Goal: Task Accomplishment & Management: Use online tool/utility

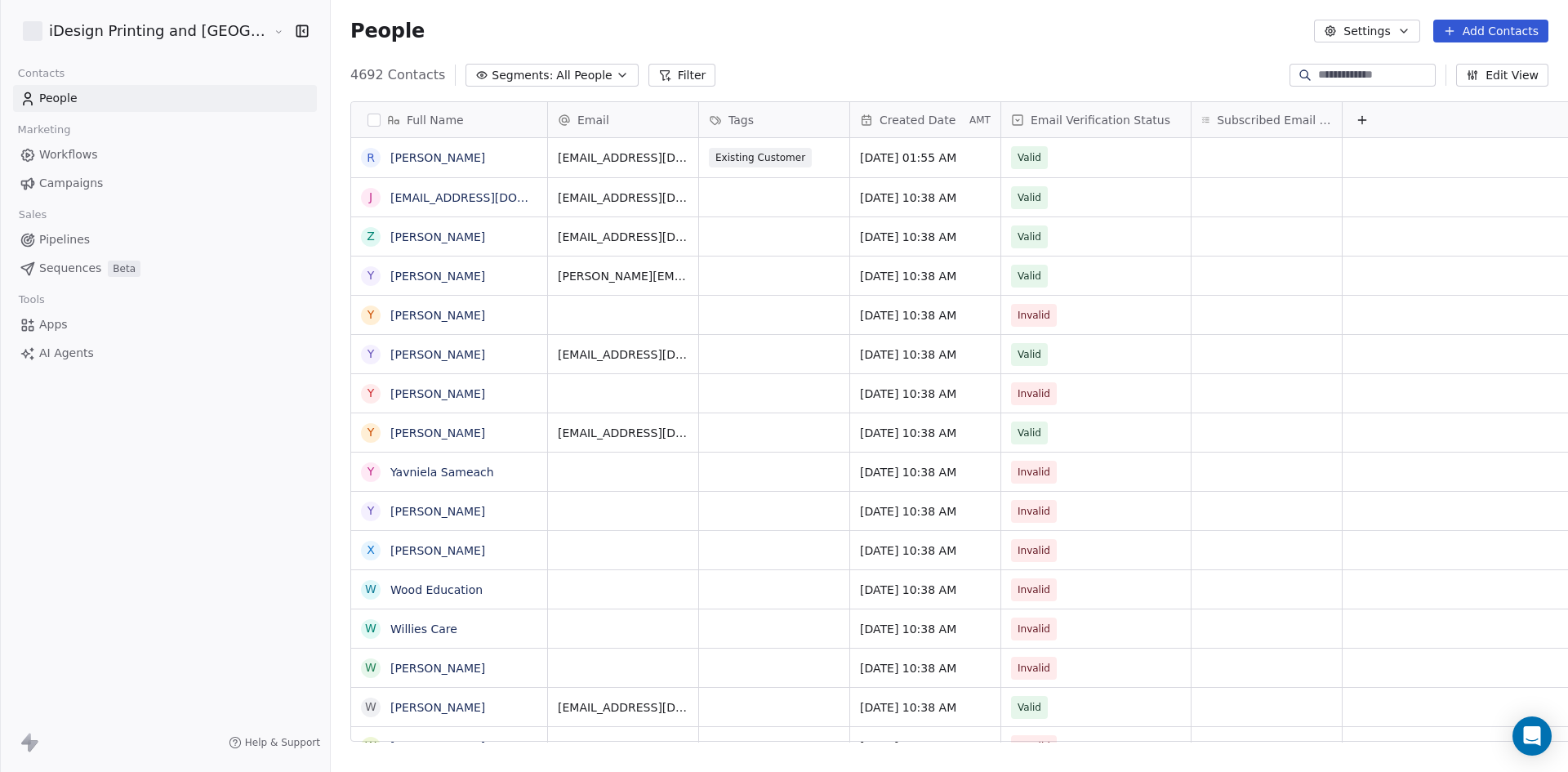
scroll to position [666, 1276]
click at [71, 183] on span "Campaigns" at bounding box center [70, 183] width 64 height 17
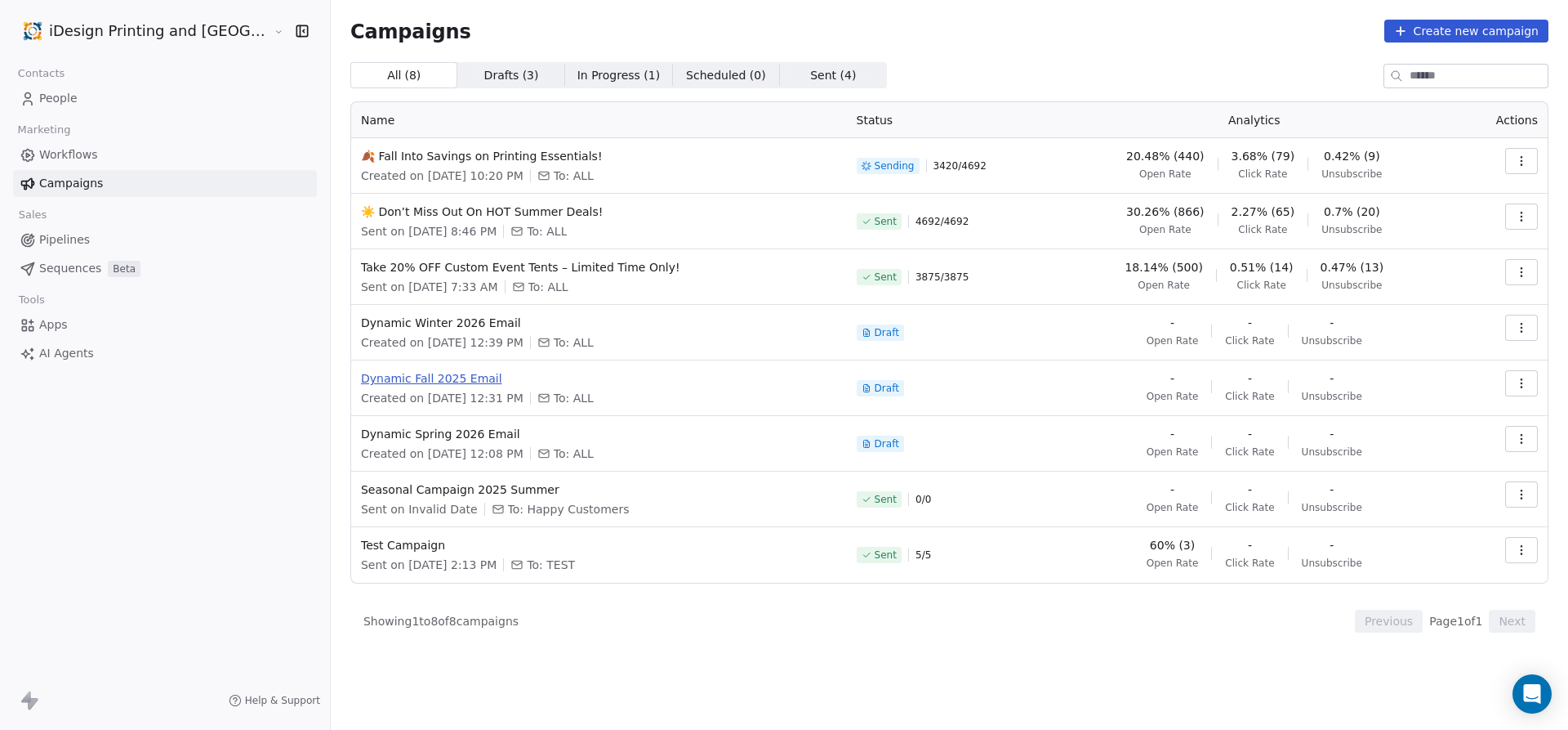
click at [426, 376] on span "Dynamic Fall 2025 Email" at bounding box center [599, 377] width 476 height 16
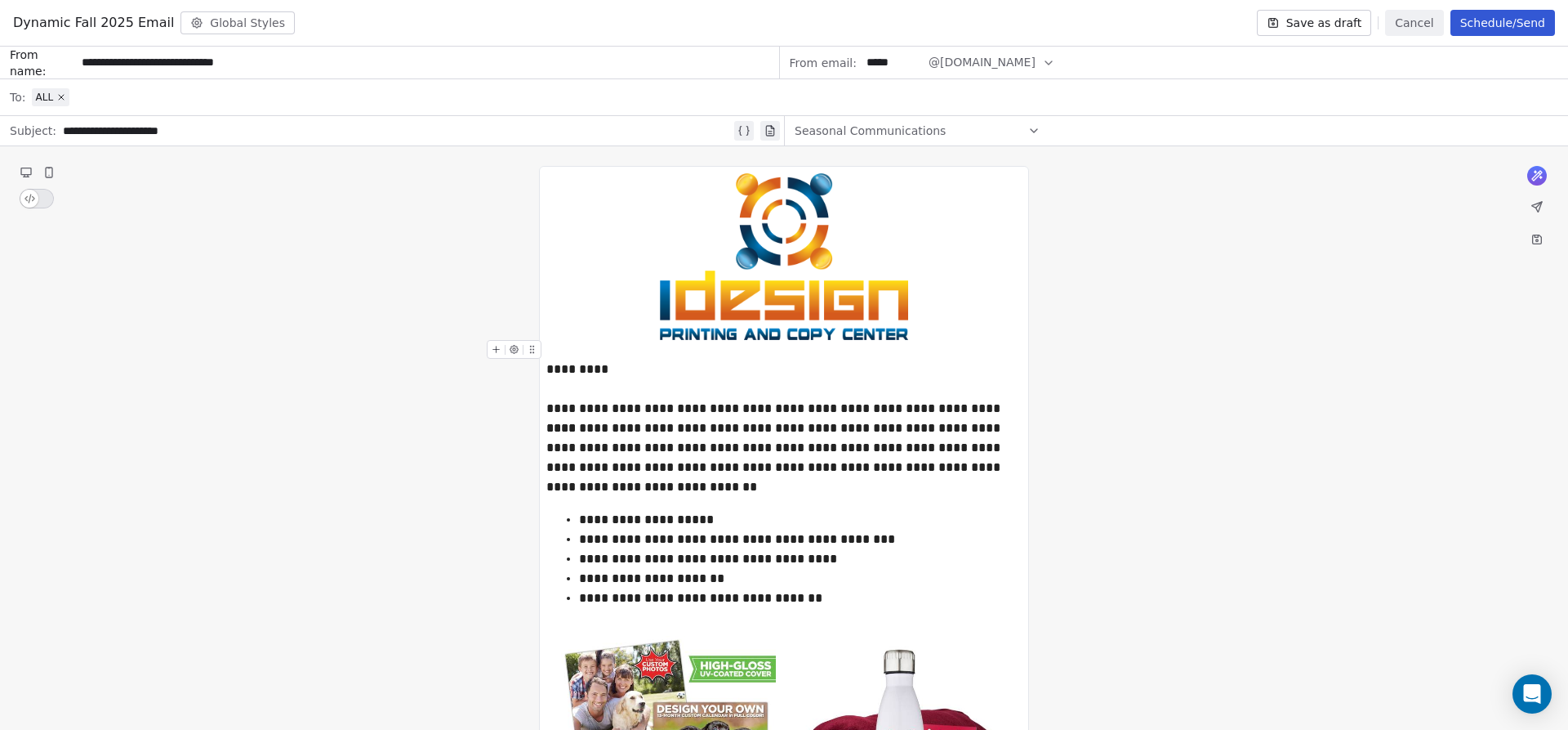
click at [1515, 23] on button "Schedule/Send" at bounding box center [1503, 23] width 105 height 27
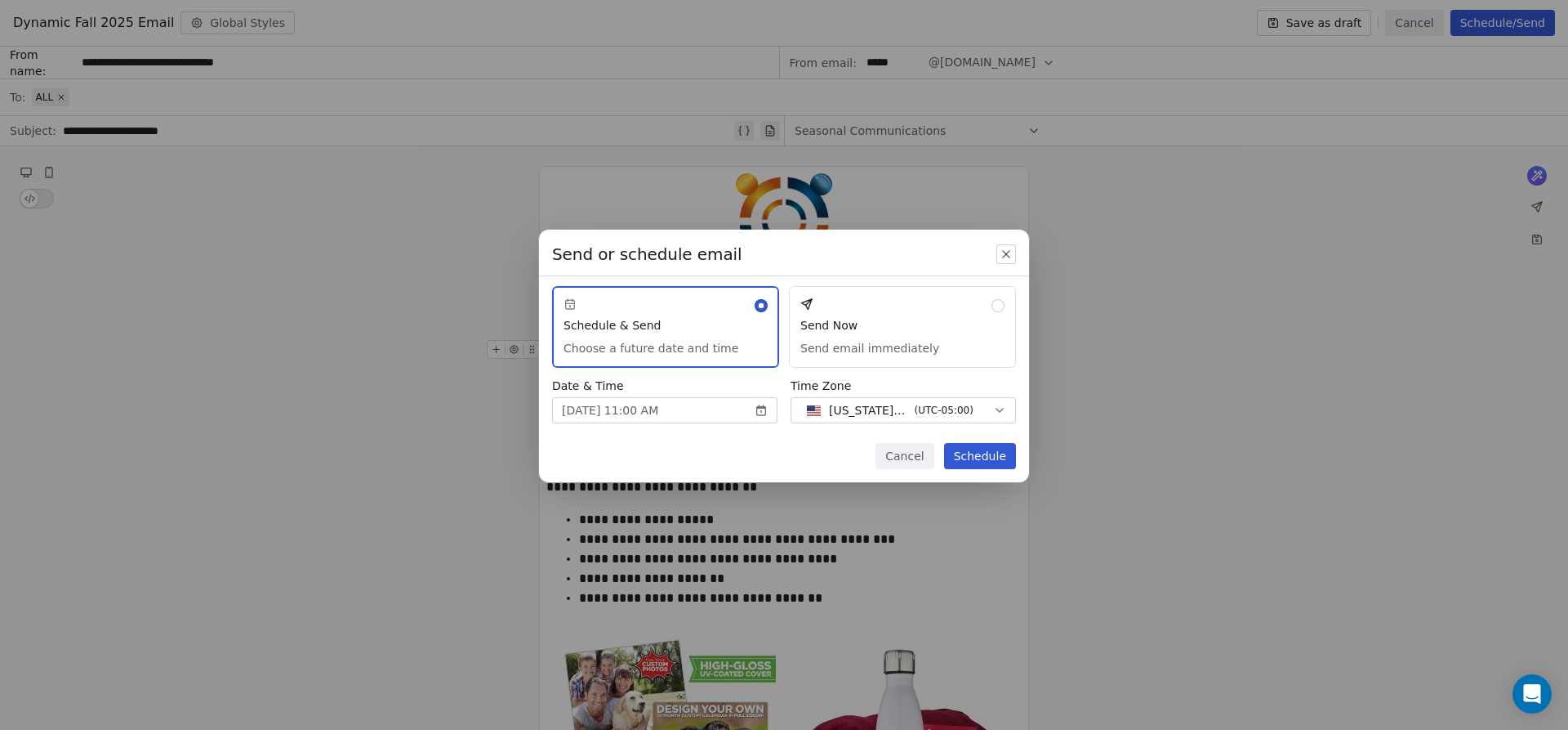
click at [908, 461] on button "Cancel" at bounding box center [904, 456] width 58 height 27
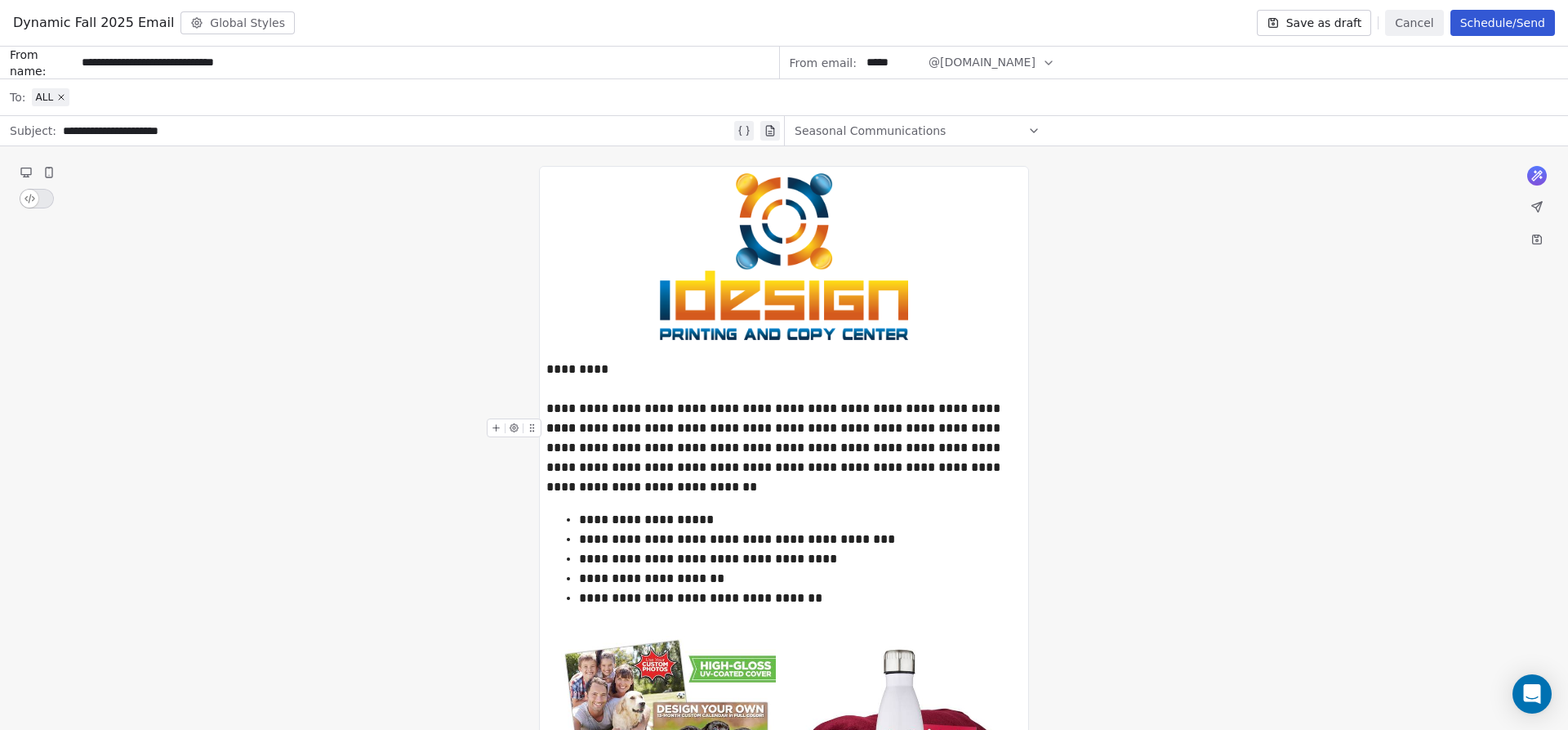
click at [1433, 20] on button "Cancel" at bounding box center [1414, 23] width 58 height 27
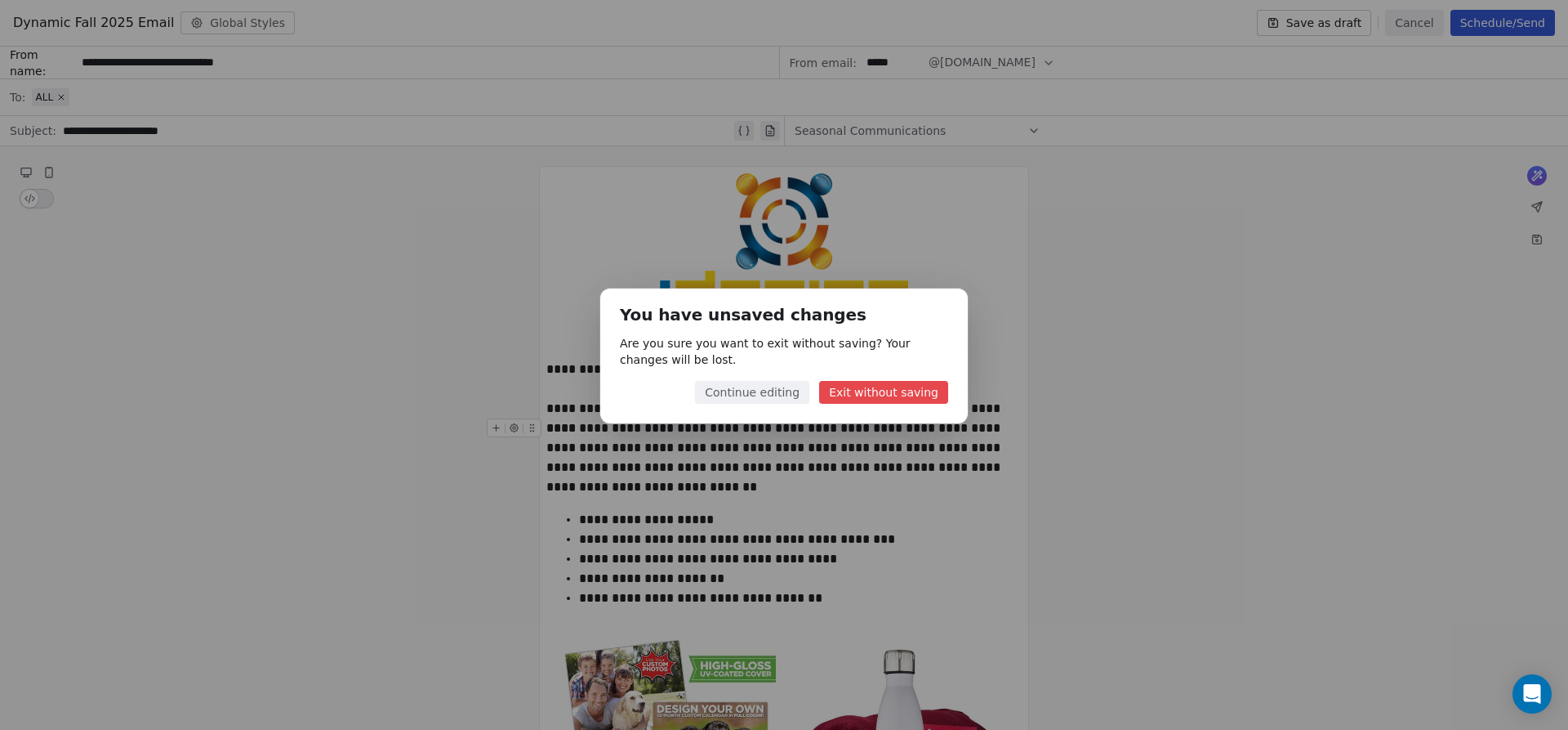
click at [894, 392] on button "Exit without saving" at bounding box center [884, 393] width 129 height 23
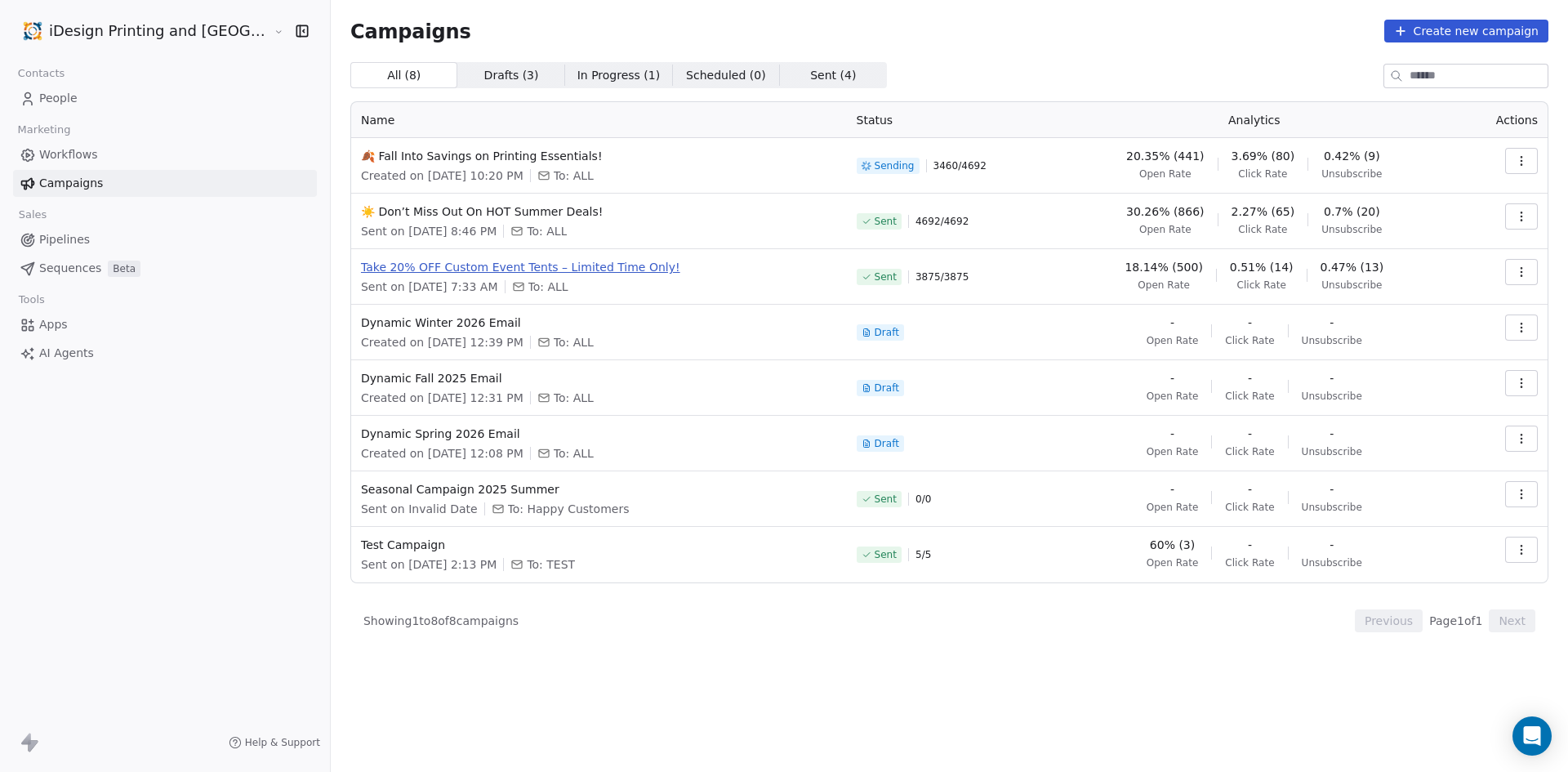
click at [577, 274] on span "Take 20% OFF Custom Event Tents – Limited Time Only!" at bounding box center [599, 266] width 476 height 16
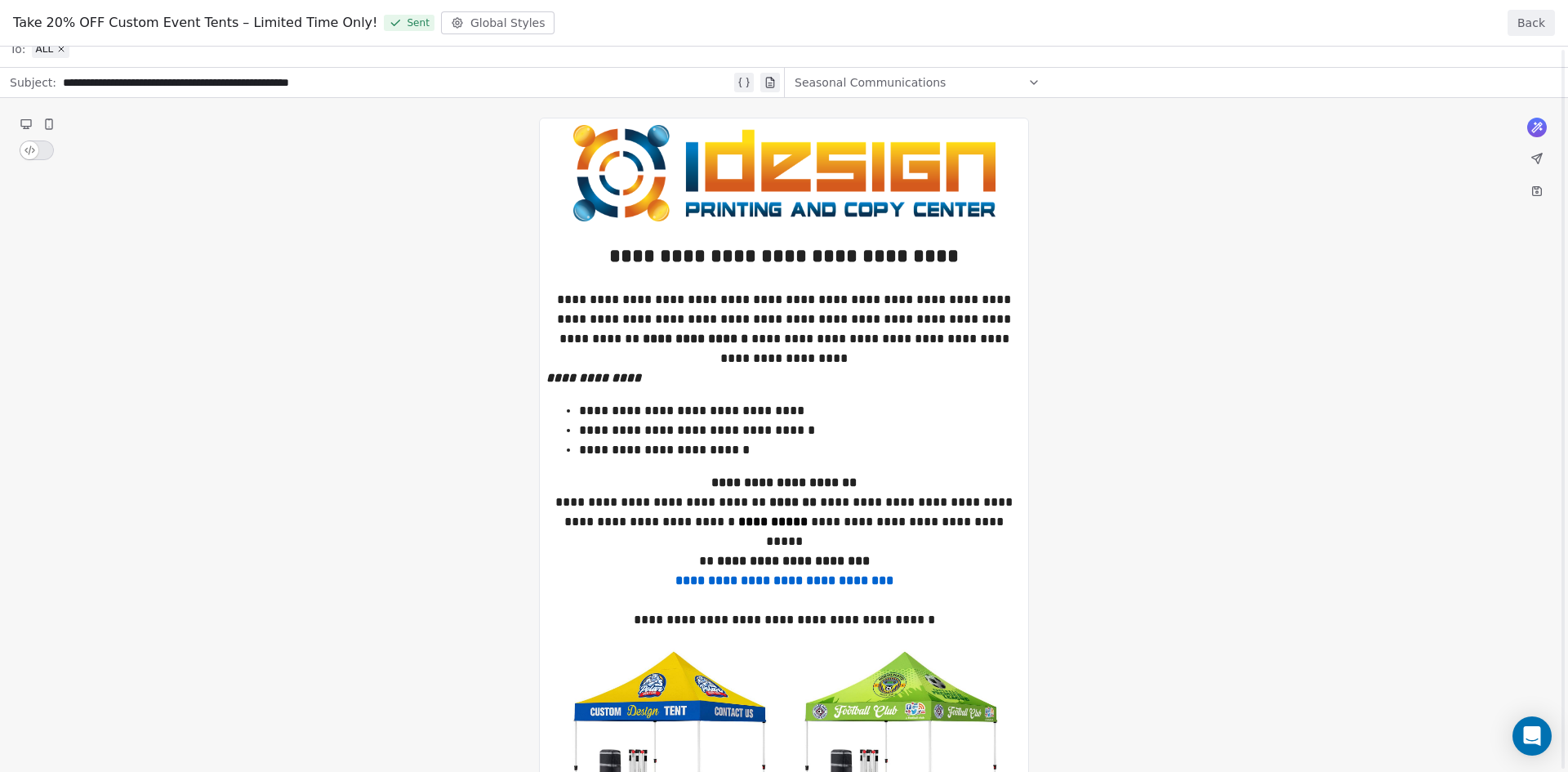
scroll to position [308, 0]
